Goal: Task Accomplishment & Management: Manage account settings

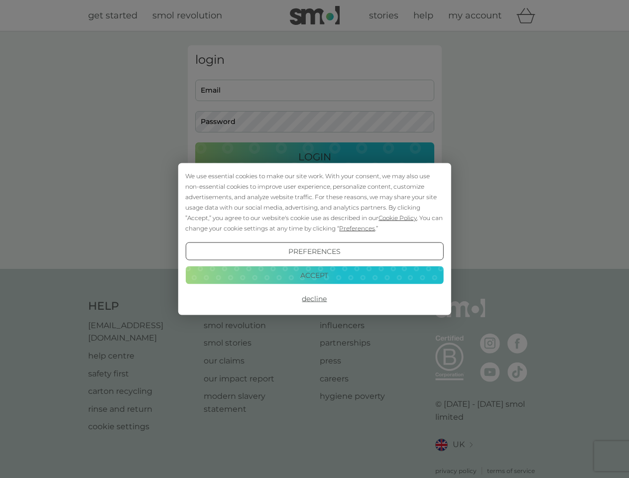
click at [398, 218] on span "Cookie Policy" at bounding box center [397, 217] width 38 height 7
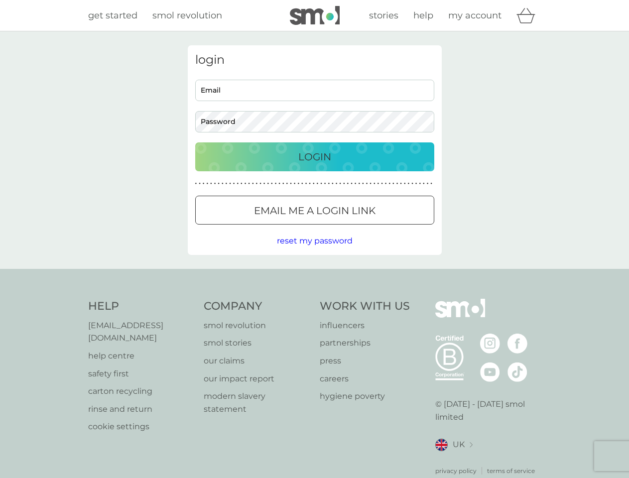
click at [356, 228] on div "login Email Password Login ● ● ● ● ● ● ● ● ● ● ● ● ● ● ● ● ● ● ● ● ● ● ● ● ● ● …" at bounding box center [315, 150] width 254 height 210
click at [314, 251] on div "login Email Password Login ● ● ● ● ● ● ● ● ● ● ● ● ● ● ● ● ● ● ● ● ● ● ● ● ● ● …" at bounding box center [315, 150] width 254 height 210
click at [314, 299] on div "Help [EMAIL_ADDRESS][DOMAIN_NAME] help centre safety first carton recycling rin…" at bounding box center [314, 387] width 453 height 177
click at [314, 275] on div "Help [EMAIL_ADDRESS][DOMAIN_NAME] help centre safety first carton recycling rin…" at bounding box center [314, 387] width 629 height 236
